Goal: Information Seeking & Learning: Learn about a topic

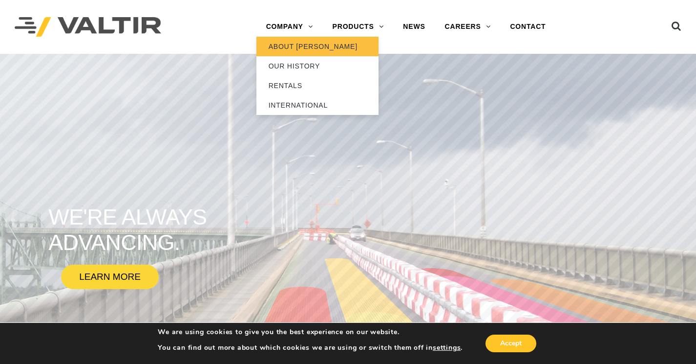
click at [289, 45] on link "ABOUT [PERSON_NAME]" at bounding box center [318, 47] width 122 height 20
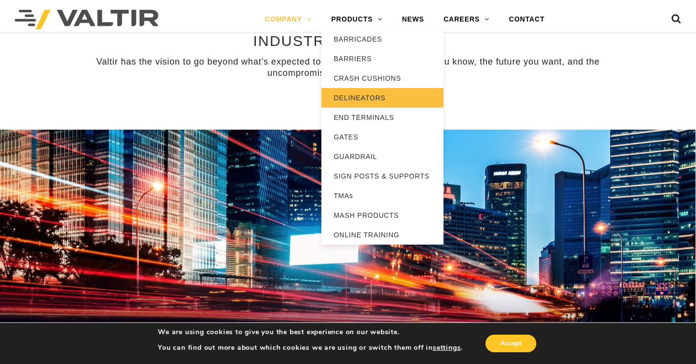
scroll to position [857, 0]
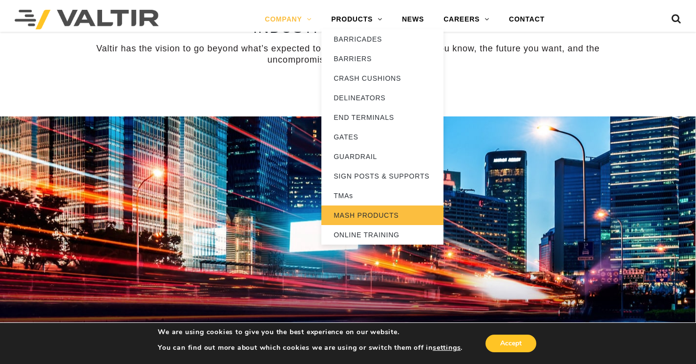
click at [373, 212] on link "MASH PRODUCTS" at bounding box center [383, 215] width 122 height 20
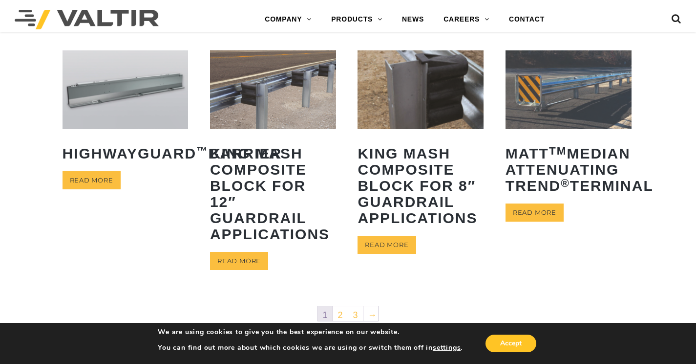
scroll to position [453, 0]
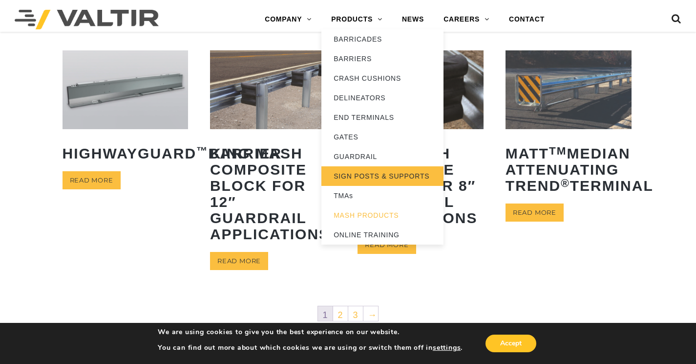
click at [356, 177] on link "SIGN POSTS & SUPPORTS" at bounding box center [383, 176] width 122 height 20
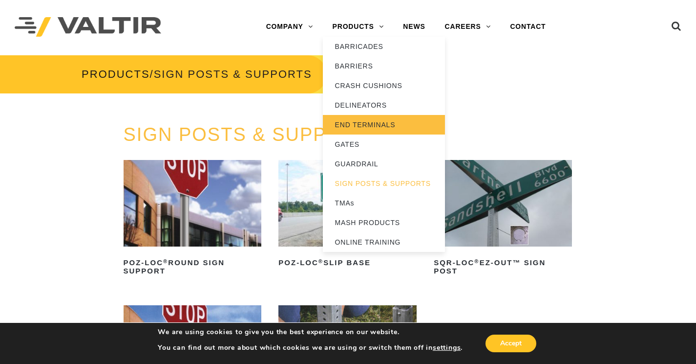
click at [357, 122] on link "END TERMINALS" at bounding box center [384, 125] width 122 height 20
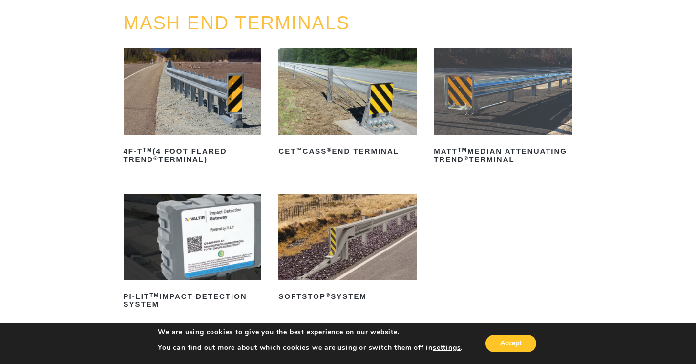
scroll to position [127, 0]
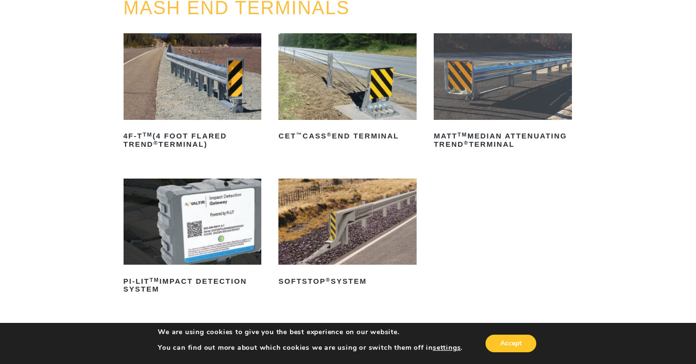
click at [357, 106] on img at bounding box center [348, 76] width 138 height 86
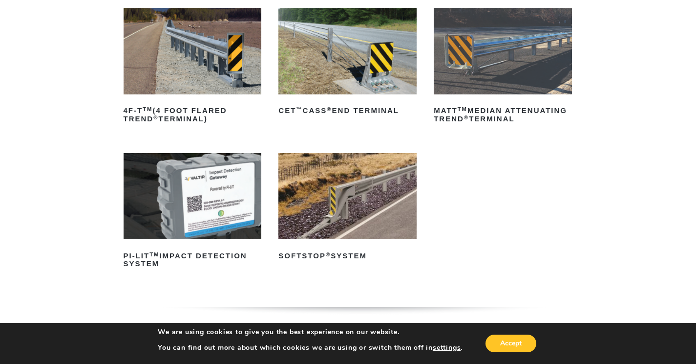
scroll to position [152, 0]
click at [166, 179] on img at bounding box center [193, 196] width 138 height 86
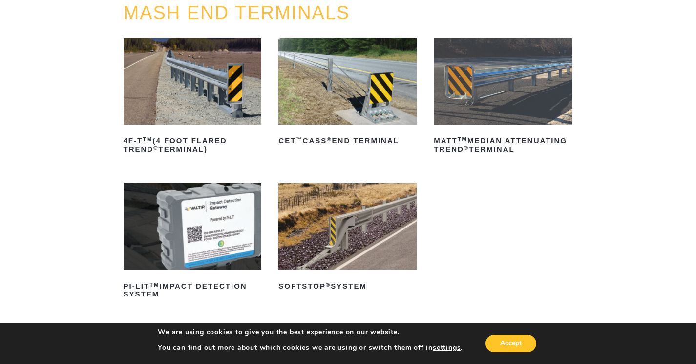
scroll to position [0, 0]
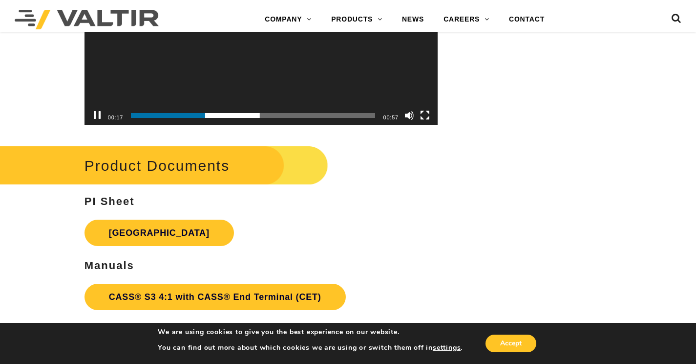
scroll to position [2742, 0]
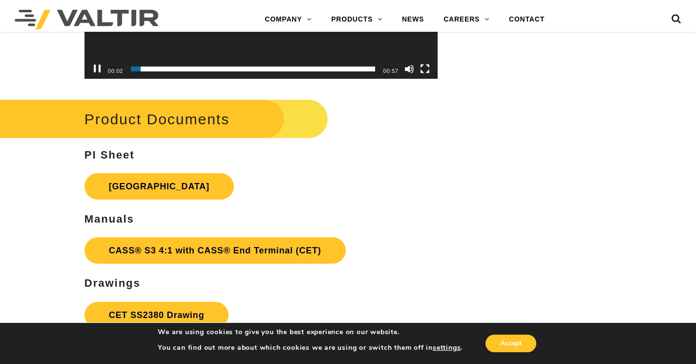
drag, startPoint x: 217, startPoint y: 77, endPoint x: 215, endPoint y: 82, distance: 5.3
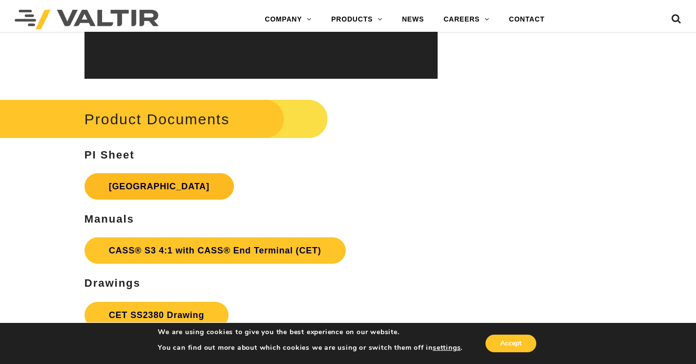
click at [144, 185] on link "CET End Terminal" at bounding box center [160, 186] width 150 height 26
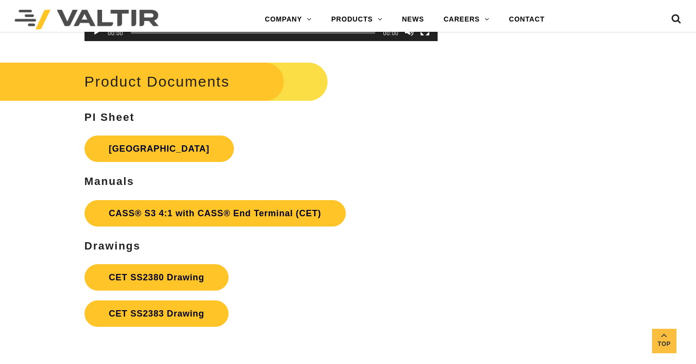
scroll to position [2893, 0]
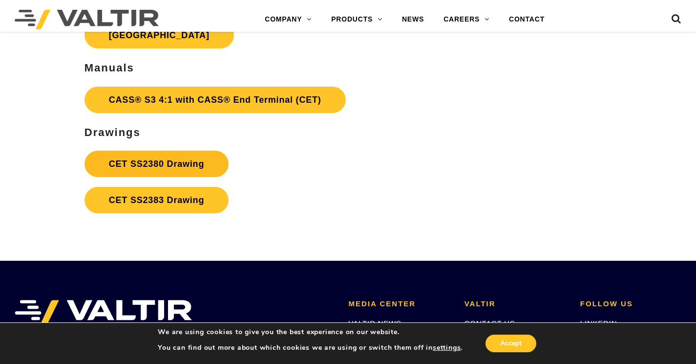
click at [147, 161] on link "CET SS2380 Drawing" at bounding box center [157, 164] width 144 height 26
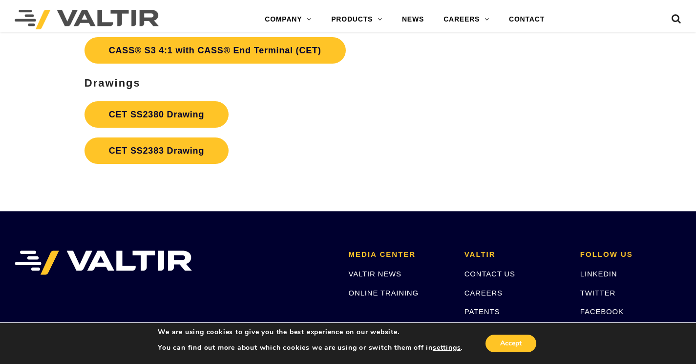
scroll to position [2981, 0]
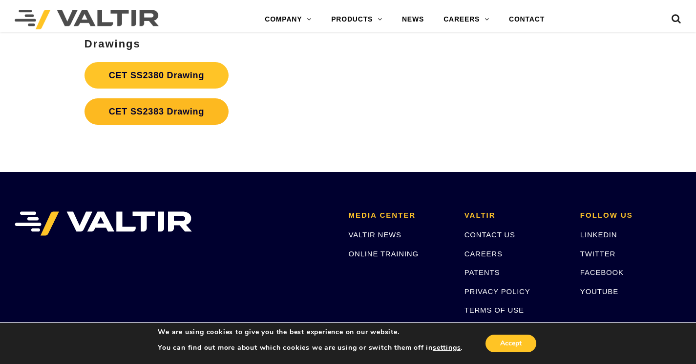
click at [115, 109] on link "CET SS2383 Drawing" at bounding box center [157, 111] width 144 height 26
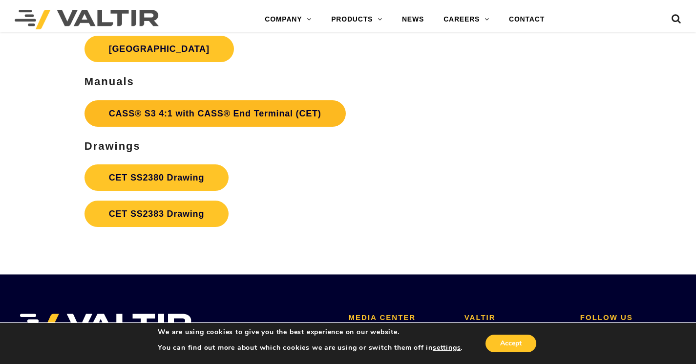
scroll to position [2820, 0]
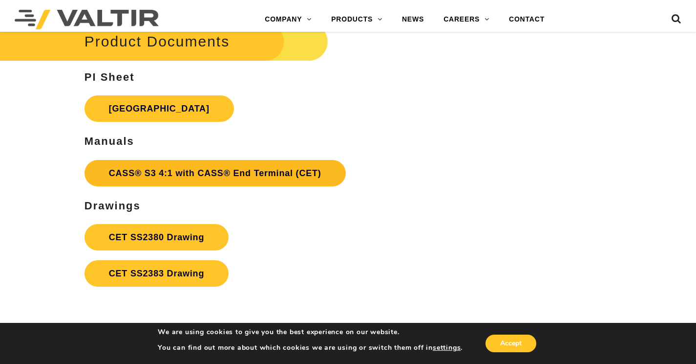
click at [189, 172] on link "CASS® S3 4:1 with CASS® End Terminal (CET)" at bounding box center [215, 173] width 261 height 26
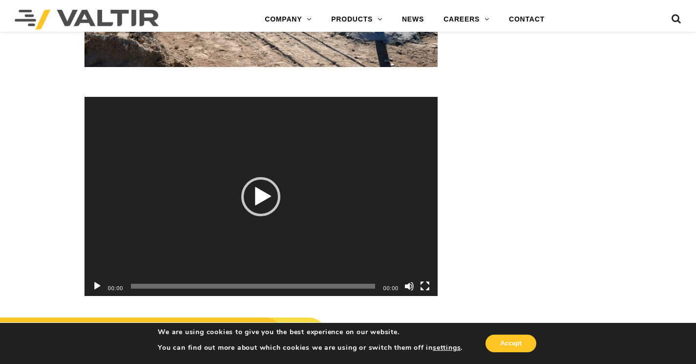
scroll to position [2532, 0]
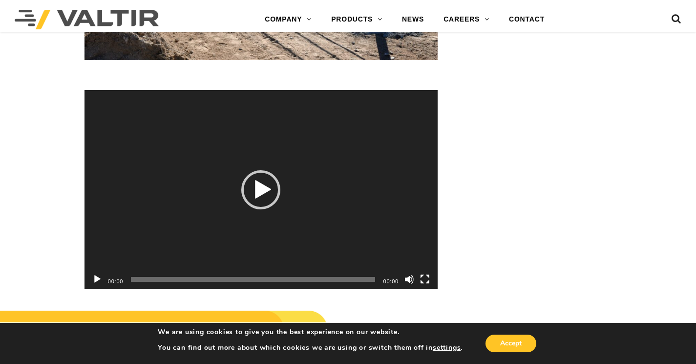
click at [98, 277] on button "Play" at bounding box center [97, 279] width 10 height 10
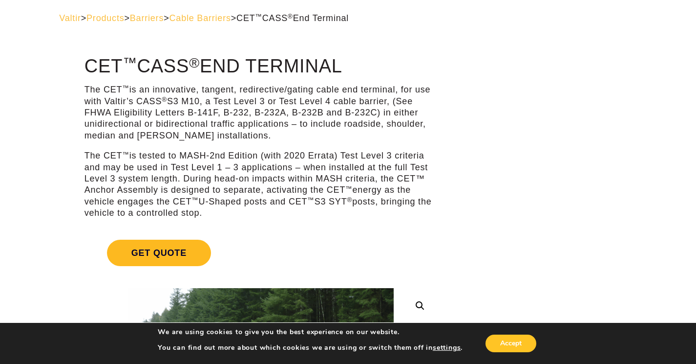
scroll to position [0, 0]
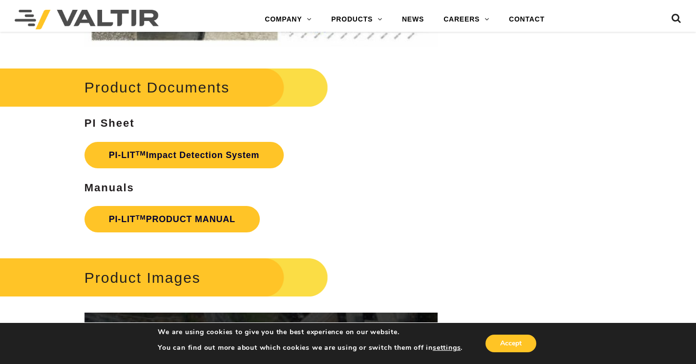
scroll to position [1653, 0]
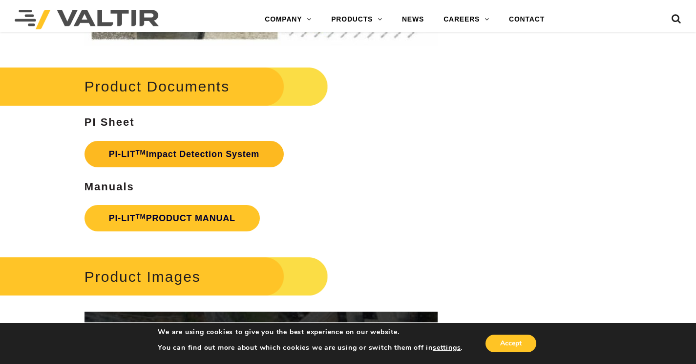
click at [110, 153] on link "PI-LIT TM Impact Detection System" at bounding box center [184, 154] width 199 height 26
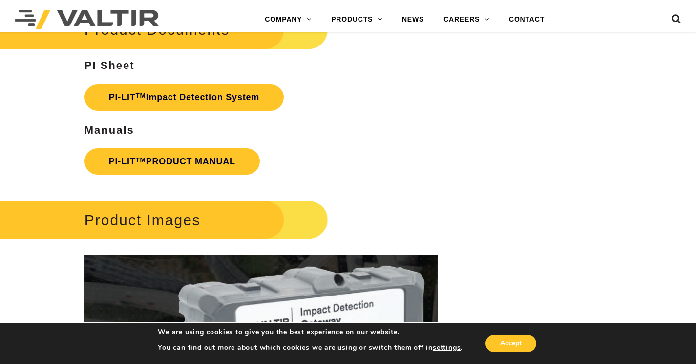
scroll to position [1717, 0]
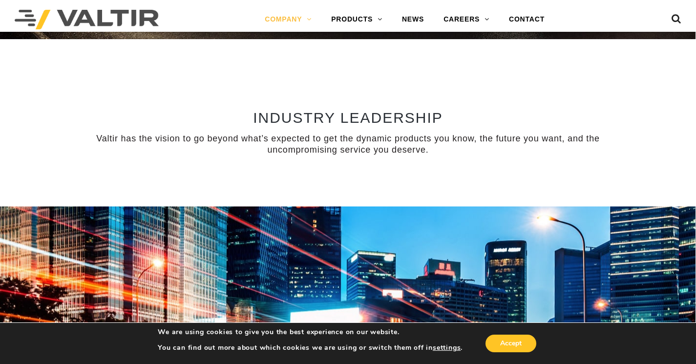
scroll to position [743, 0]
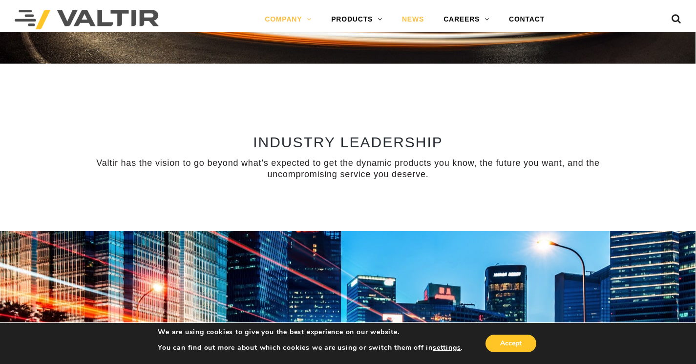
click at [408, 19] on link "NEWS" at bounding box center [413, 20] width 42 height 20
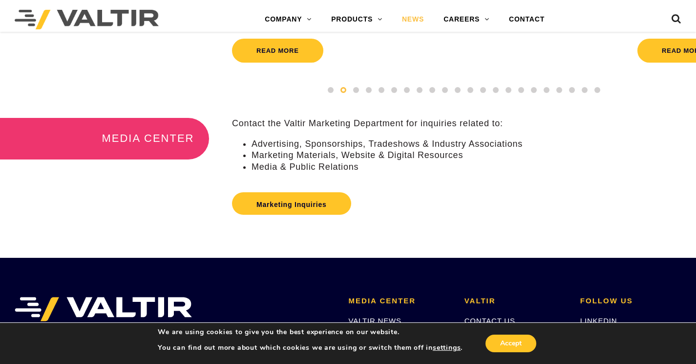
scroll to position [194, 0]
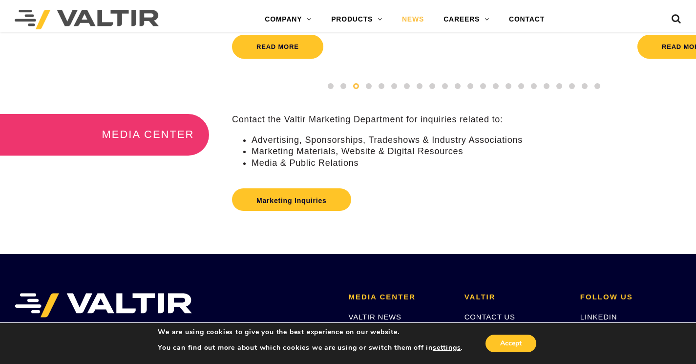
click at [148, 146] on h3 "MEDIA CENTER" at bounding box center [104, 134] width 209 height 41
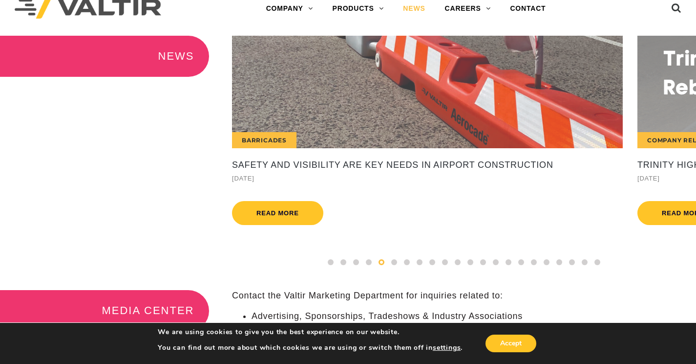
scroll to position [0, 0]
